Goal: Find contact information: Find contact information

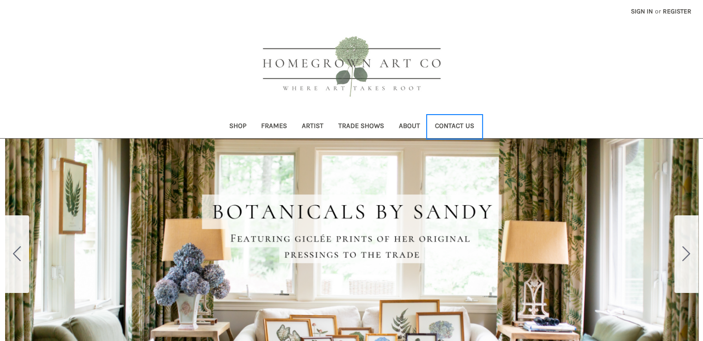
click at [451, 128] on link "Contact Us" at bounding box center [455, 127] width 54 height 23
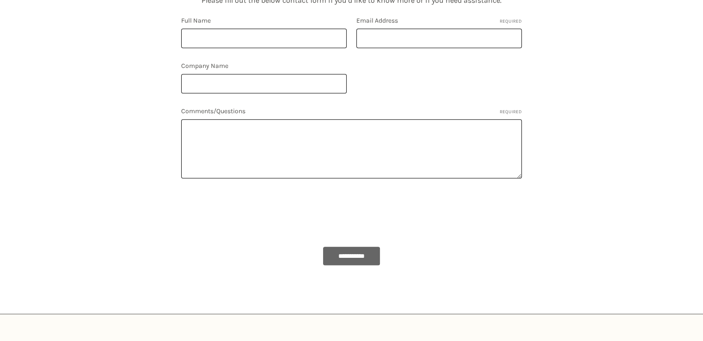
scroll to position [475, 0]
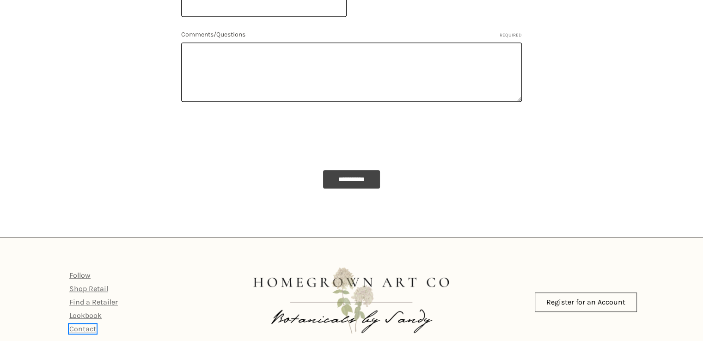
click at [84, 324] on link "Contact" at bounding box center [82, 328] width 27 height 9
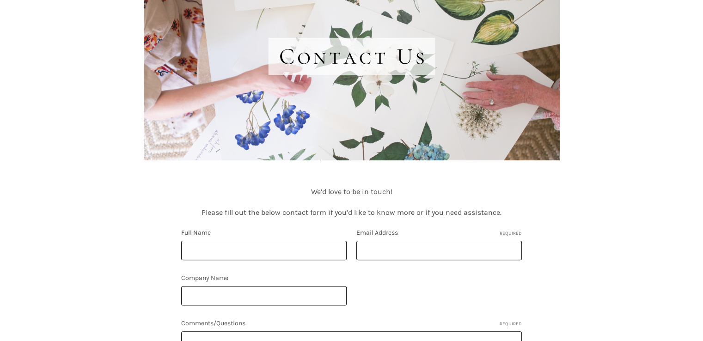
scroll to position [185, 0]
